Goal: Transaction & Acquisition: Subscribe to service/newsletter

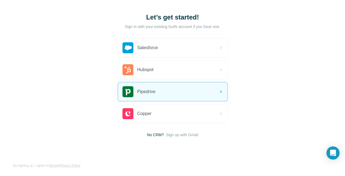
scroll to position [27, 0]
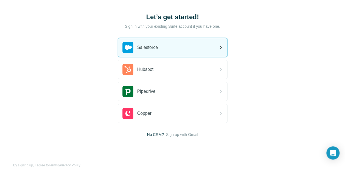
click at [178, 52] on div "Salesforce" at bounding box center [172, 47] width 109 height 19
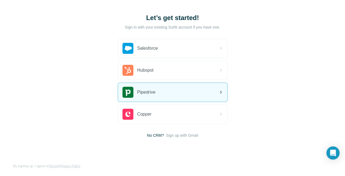
scroll to position [27, 0]
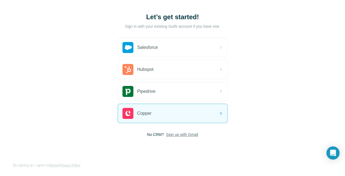
click at [183, 134] on span "Sign up with Gmail" at bounding box center [182, 134] width 32 height 5
click at [174, 146] on button "Sign up with Google" at bounding box center [173, 148] width 110 height 11
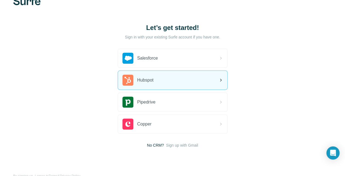
scroll to position [27, 0]
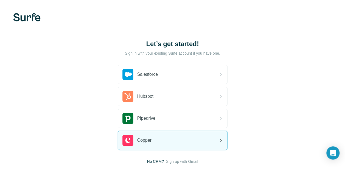
scroll to position [27, 0]
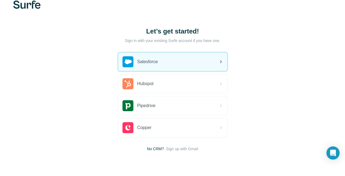
scroll to position [27, 0]
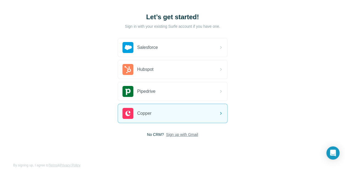
click at [168, 135] on span "Sign up with Gmail" at bounding box center [182, 134] width 32 height 5
click at [165, 148] on button "Sign up with Google" at bounding box center [173, 148] width 110 height 11
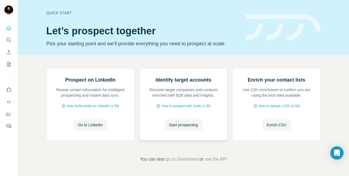
scroll to position [40, 0]
click at [97, 128] on span "Go to LinkedIn" at bounding box center [90, 124] width 25 height 5
